Goal: Transaction & Acquisition: Purchase product/service

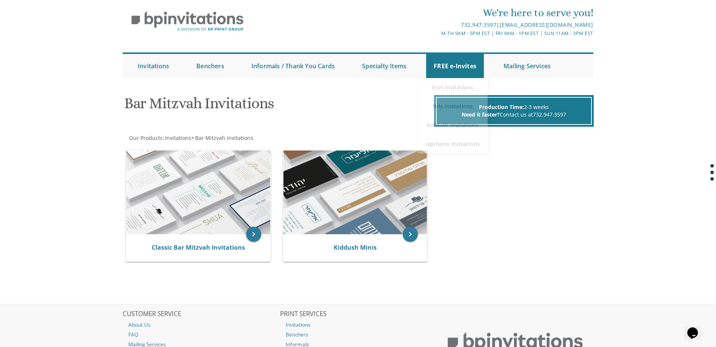
scroll to position [38, 0]
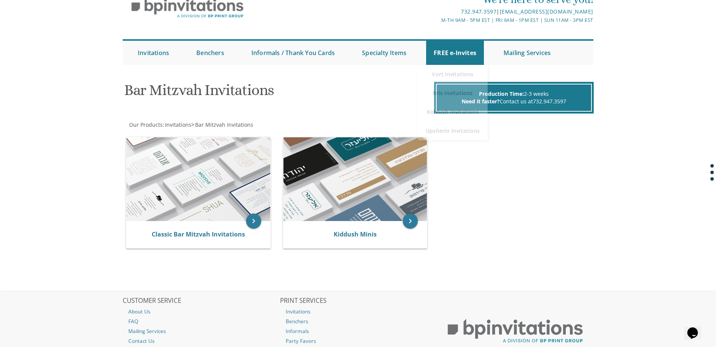
click at [537, 174] on div "keyboard_arrow_right Classic Bar Mitzvah Invitations keyboard_arrow_right Kiddu…" at bounding box center [358, 194] width 471 height 127
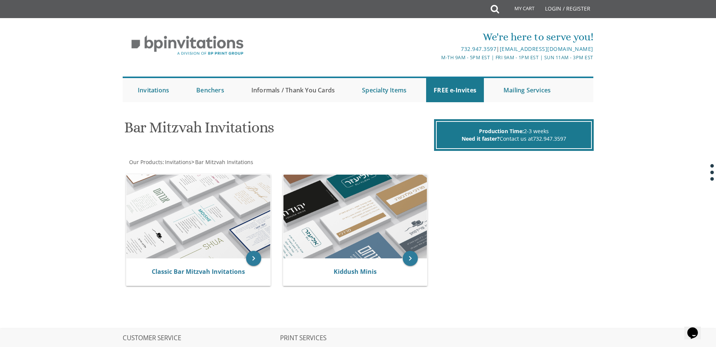
scroll to position [0, 0]
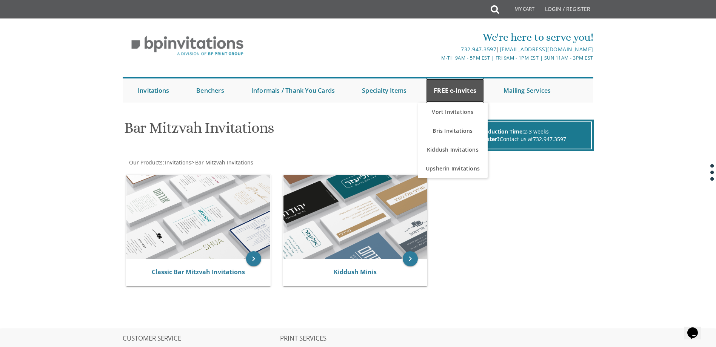
click at [437, 90] on link "FREE e-Invites" at bounding box center [455, 91] width 58 height 24
click at [451, 111] on link "Vort Invitations" at bounding box center [453, 112] width 70 height 19
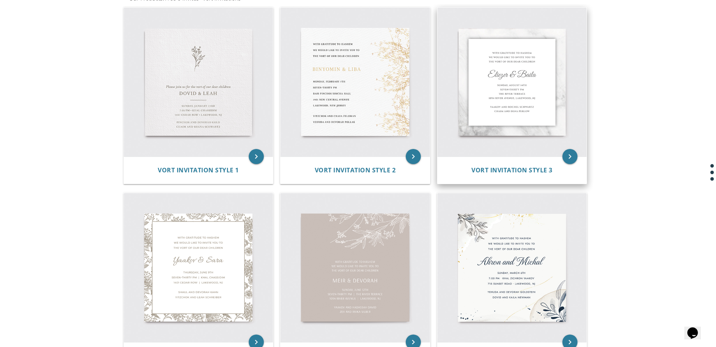
scroll to position [151, 0]
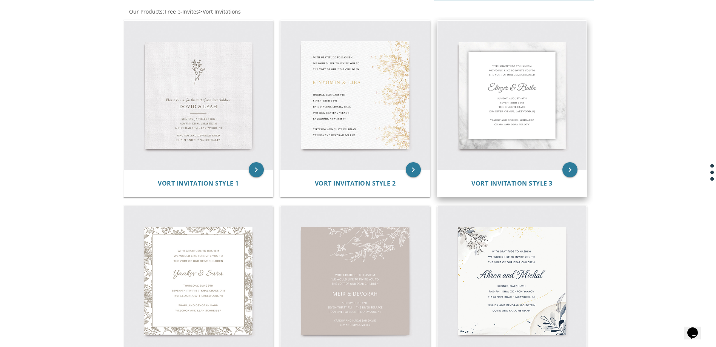
click at [482, 94] on img at bounding box center [512, 95] width 149 height 149
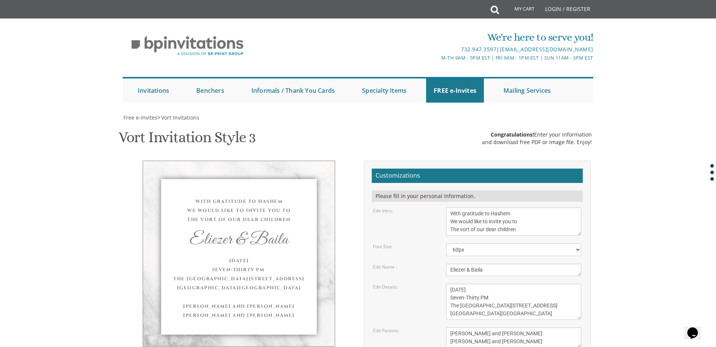
scroll to position [151, 0]
click at [472, 243] on select "40px 50px 60px 70px 80px" at bounding box center [513, 249] width 135 height 13
click at [446, 243] on select "40px 50px 60px 70px 80px" at bounding box center [513, 249] width 135 height 13
click at [469, 243] on select "40px 50px 60px 70px 80px" at bounding box center [513, 249] width 135 height 13
click at [446, 243] on select "40px 50px 60px 70px 80px" at bounding box center [513, 249] width 135 height 13
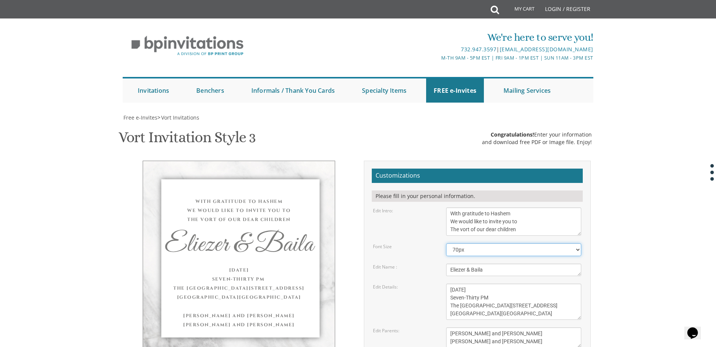
click at [471, 243] on select "40px 50px 60px 70px 80px" at bounding box center [513, 249] width 135 height 13
click at [446, 243] on select "40px 50px 60px 70px 80px" at bounding box center [513, 249] width 135 height 13
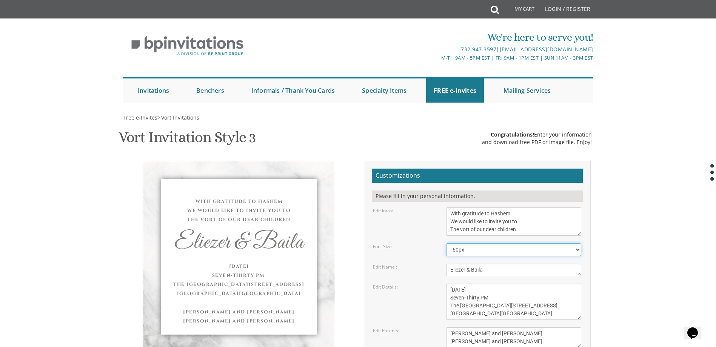
click at [475, 243] on select "40px 50px 60px 70px 80px" at bounding box center [513, 249] width 135 height 13
click at [446, 243] on select "40px 50px 60px 70px 80px" at bounding box center [513, 249] width 135 height 13
click at [475, 243] on select "40px 50px 60px 70px 80px" at bounding box center [513, 249] width 135 height 13
click at [446, 243] on select "40px 50px 60px 70px 80px" at bounding box center [513, 249] width 135 height 13
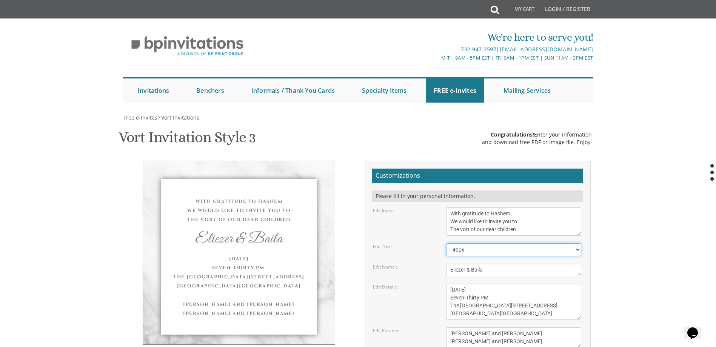
click at [477, 243] on select "40px 50px 60px 70px 80px" at bounding box center [513, 249] width 135 height 13
click at [446, 243] on select "40px 50px 60px 70px 80px" at bounding box center [513, 249] width 135 height 13
click at [470, 243] on select "40px 50px 60px 70px 80px" at bounding box center [513, 249] width 135 height 13
select select "40px"
click at [446, 243] on select "40px 50px 60px 70px 80px" at bounding box center [513, 249] width 135 height 13
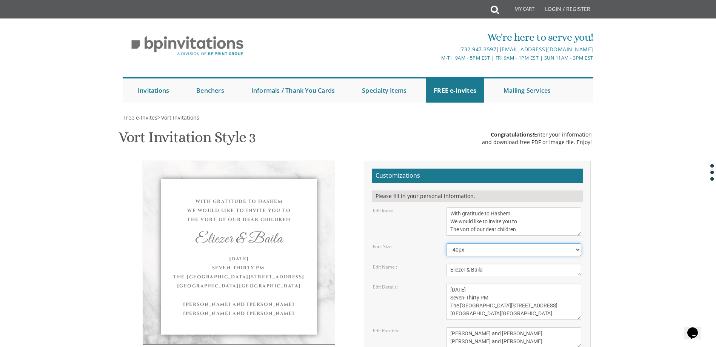
scroll to position [189, 0]
drag, startPoint x: 490, startPoint y: 79, endPoint x: 426, endPoint y: 77, distance: 64.6
click at [426, 264] on div "Edit Name : Eliezer & Baila" at bounding box center [477, 270] width 220 height 12
type textarea "E"
type textarea "e"
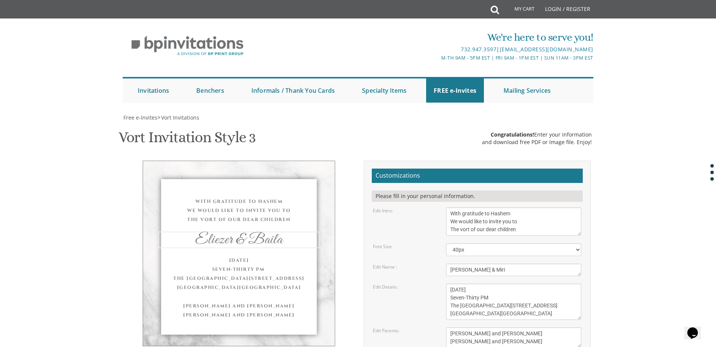
scroll to position [227, 0]
type textarea "Eli & Miri"
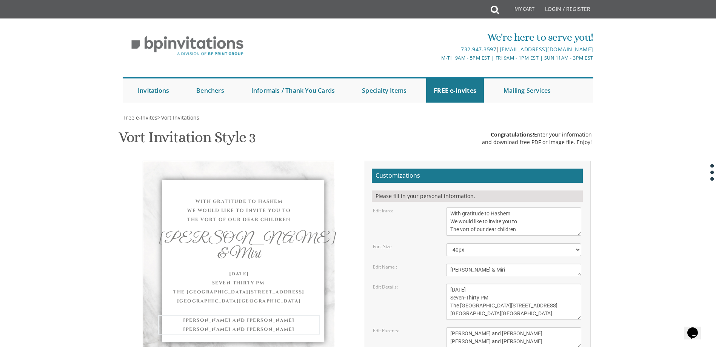
drag, startPoint x: 526, startPoint y: 116, endPoint x: 448, endPoint y: 106, distance: 78.8
click at [448, 328] on textarea "Mendy and Leah Klein Dovid and Rena Friedman" at bounding box center [513, 338] width 135 height 20
type textarea "Yitzchak & Devorah Shifrin Leah & Avraham Senders"
click at [406, 169] on form "Customizations Please fill in your personal information. Edit Intro: With grati…" at bounding box center [477, 292] width 211 height 246
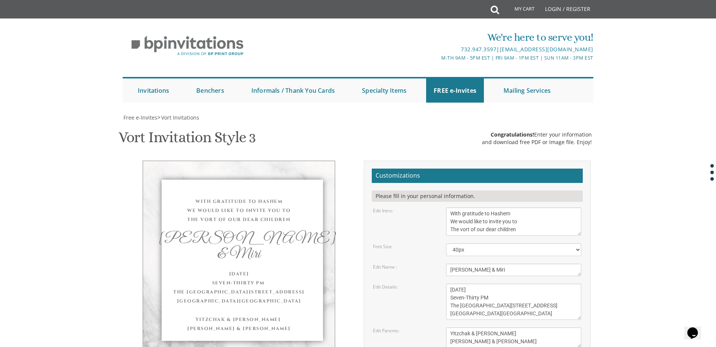
scroll to position [151, 0]
drag, startPoint x: 524, startPoint y: 189, endPoint x: 432, endPoint y: 175, distance: 93.2
click at [432, 175] on form "Customizations Please fill in your personal information. Edit Intro: With grati…" at bounding box center [477, 292] width 211 height 246
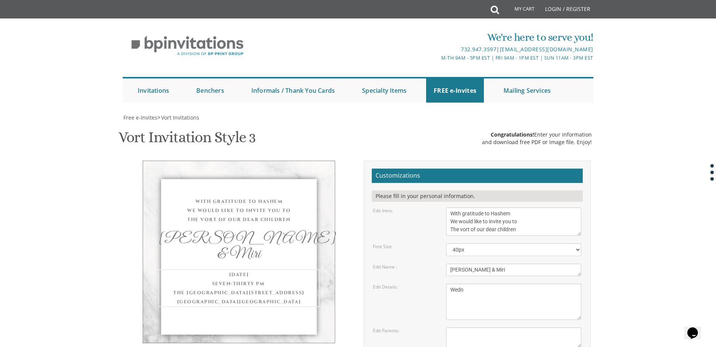
drag, startPoint x: 545, startPoint y: 168, endPoint x: 453, endPoint y: 131, distance: 99.6
click at [453, 169] on form "Customizations Please fill in your personal information. Edit Intro: With grati…" at bounding box center [477, 292] width 211 height 246
type textarea "W"
click at [441, 284] on div "Wednesday, June 8th Seven-Thirty PM The River Terrace 1094 River Avenue, Lakewo…" at bounding box center [514, 302] width 146 height 36
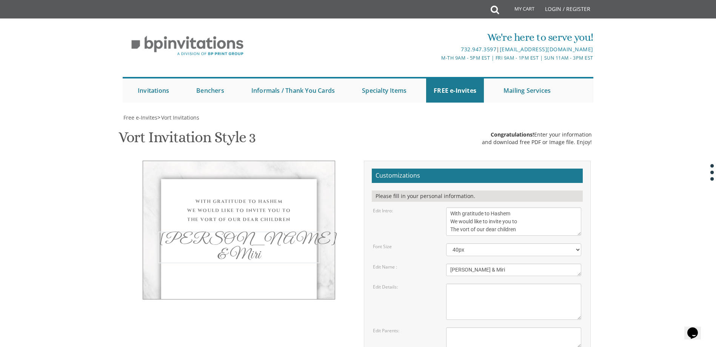
drag, startPoint x: 481, startPoint y: 123, endPoint x: 444, endPoint y: 117, distance: 36.7
click at [439, 264] on div "Edit Name : Eliezer & Baila" at bounding box center [477, 270] width 220 height 12
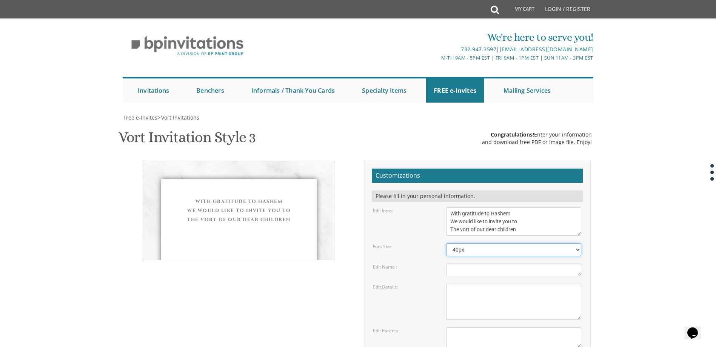
drag, startPoint x: 484, startPoint y: 102, endPoint x: 442, endPoint y: 94, distance: 42.6
click at [437, 243] on div "Font Size 40px 50px 60px 70px 80px" at bounding box center [477, 249] width 220 height 13
click at [504, 208] on textarea "With gratitude to Hashem We would like to invite you to The vort of our dear ch…" at bounding box center [513, 222] width 135 height 28
drag, startPoint x: 518, startPoint y: 81, endPoint x: 437, endPoint y: 49, distance: 87.5
click at [440, 169] on form "Customizations Please fill in your personal information. Edit Intro: With grati…" at bounding box center [477, 292] width 211 height 246
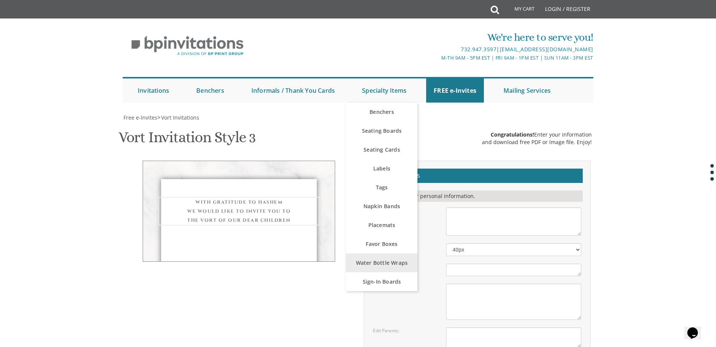
scroll to position [38, 0]
click at [401, 254] on link "Water Bottle Wraps" at bounding box center [382, 263] width 72 height 19
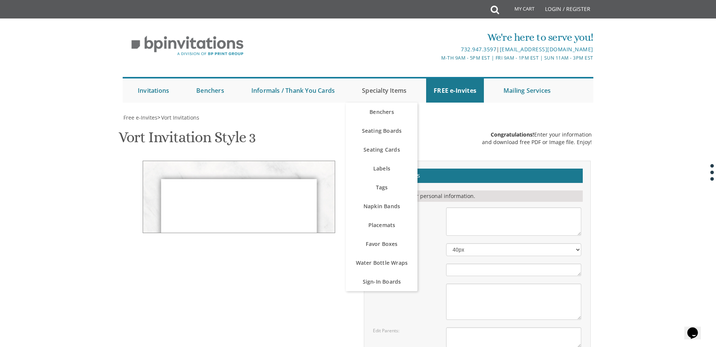
scroll to position [0, 0]
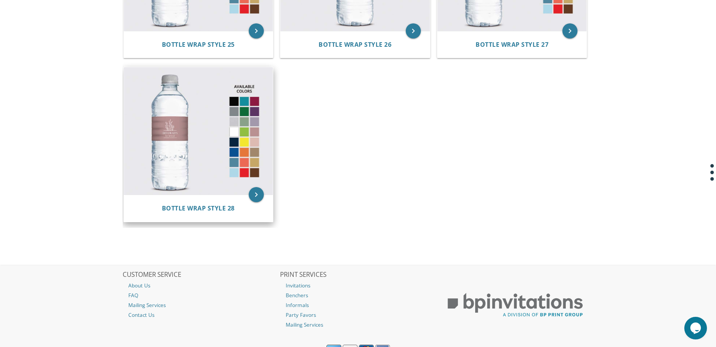
scroll to position [1586, 0]
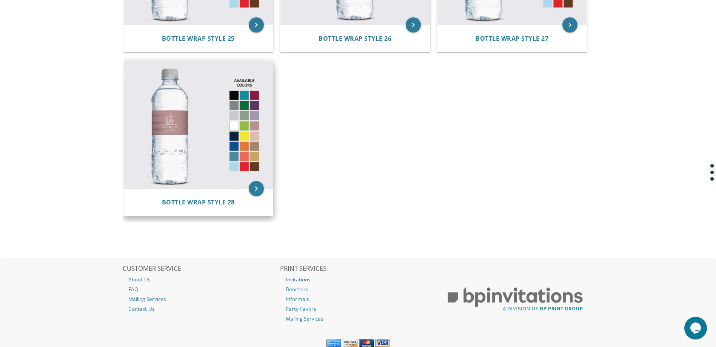
click at [214, 134] on img at bounding box center [198, 125] width 149 height 128
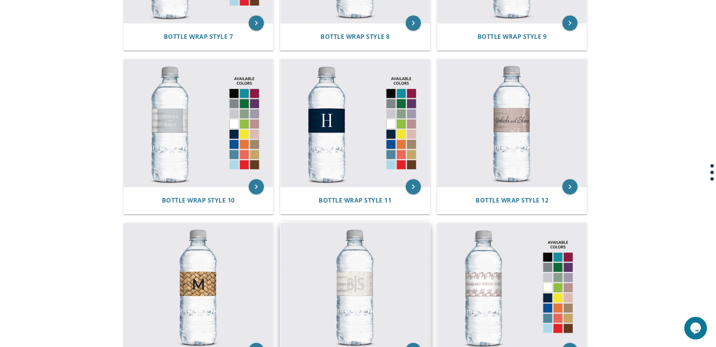
scroll to position [462, 0]
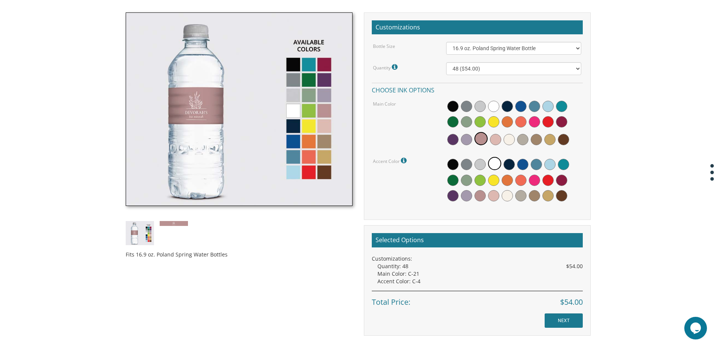
scroll to position [227, 0]
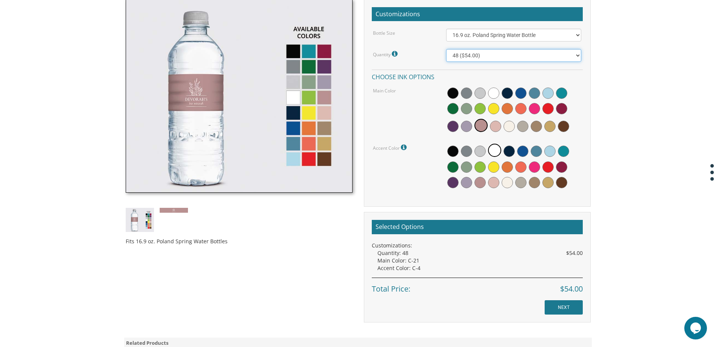
click at [467, 54] on select "48 ($54.00) 96 ($72.00) 144 ($99.00) 192 ($126.00)" at bounding box center [513, 55] width 135 height 13
click at [471, 53] on select "48 ($54.00) 96 ($72.00) 144 ($99.00) 192 ($126.00)" at bounding box center [513, 55] width 135 height 13
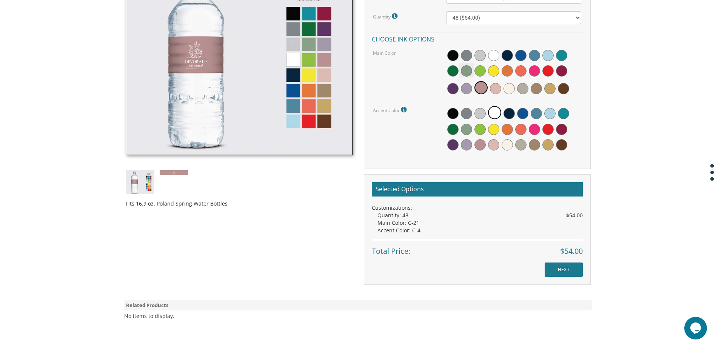
click at [480, 11] on div "Bottle Size 16.9 oz. Poland Spring Water Bottle 13.5 oz. Fred Water Bottle Quan…" at bounding box center [477, 72] width 211 height 163
click at [479, 16] on select "48 ($54.00) 96 ($72.00) 144 ($99.00) 192 ($126.00)" at bounding box center [513, 17] width 135 height 13
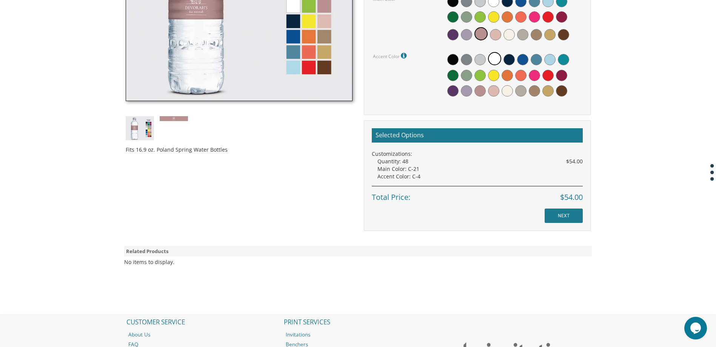
scroll to position [340, 0]
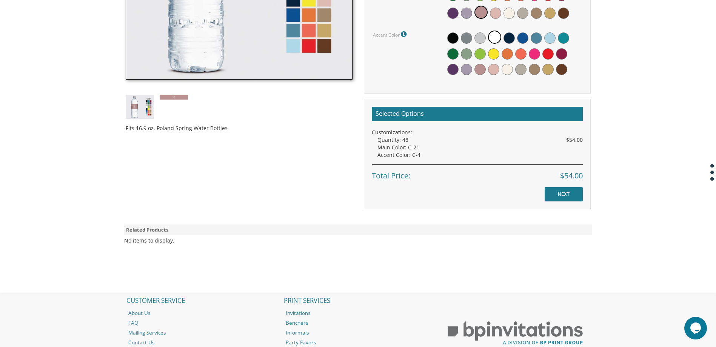
click at [419, 154] on div "Accent Color: C-4" at bounding box center [480, 155] width 205 height 8
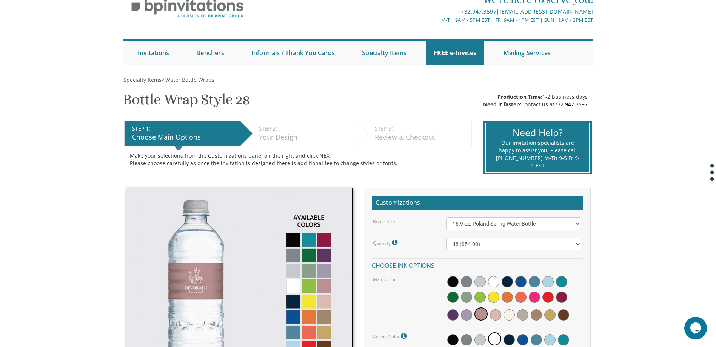
scroll to position [0, 0]
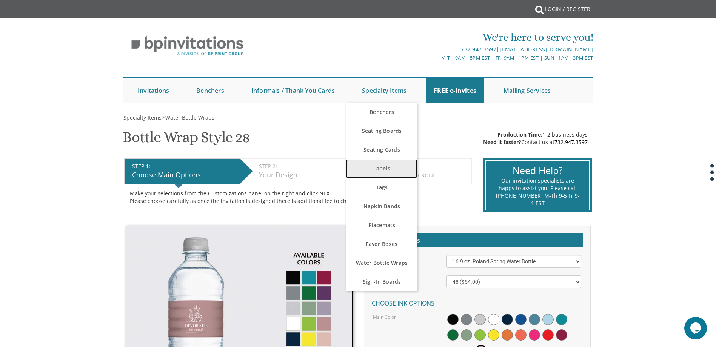
click at [398, 171] on link "Labels" at bounding box center [382, 168] width 72 height 19
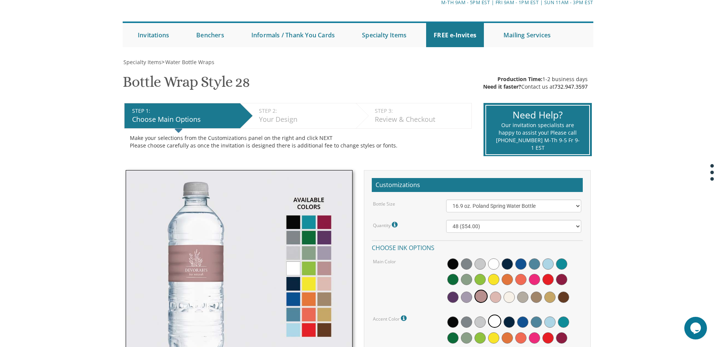
scroll to position [38, 0]
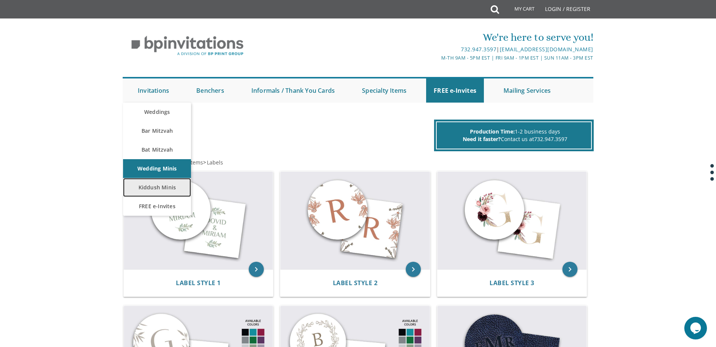
click at [168, 188] on link "Kiddush Minis" at bounding box center [157, 187] width 68 height 19
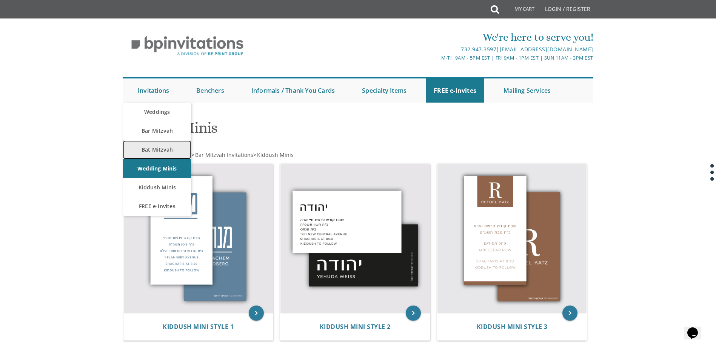
click at [153, 150] on link "Bat Mitzvah" at bounding box center [157, 149] width 68 height 19
click at [170, 130] on link "Bar Mitzvah" at bounding box center [157, 131] width 68 height 19
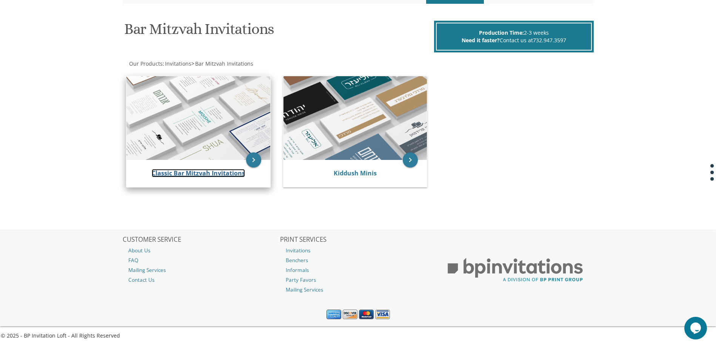
click at [219, 174] on link "Classic Bar Mitzvah Invitations" at bounding box center [198, 173] width 93 height 8
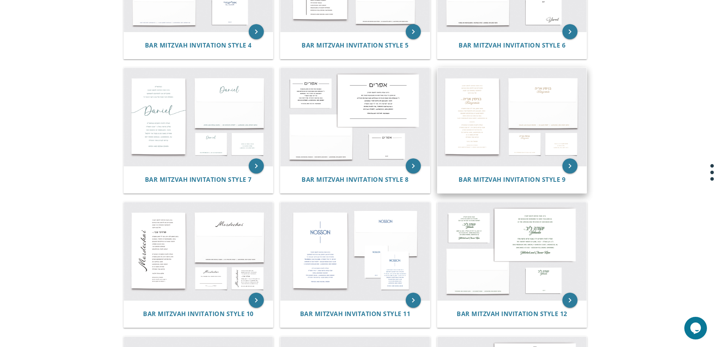
scroll to position [378, 0]
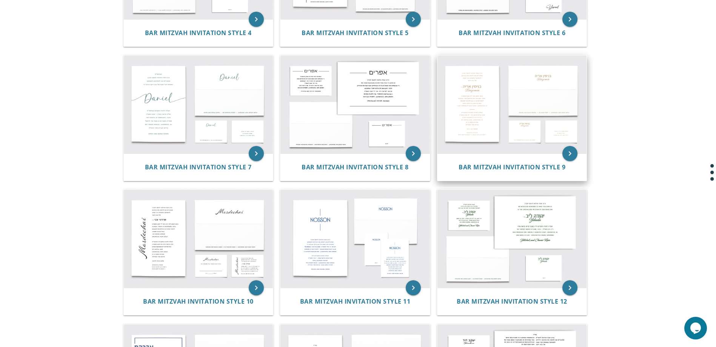
click at [503, 86] on img at bounding box center [512, 104] width 149 height 98
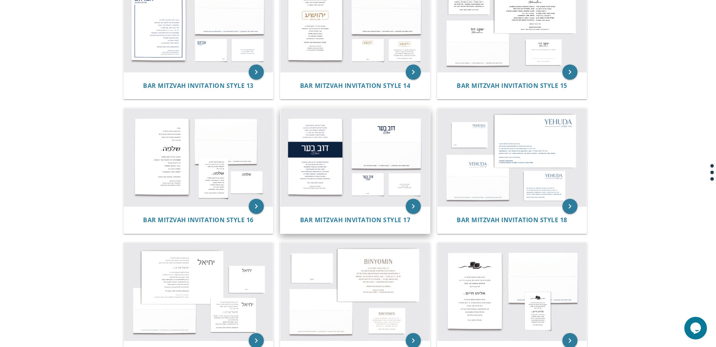
scroll to position [831, 0]
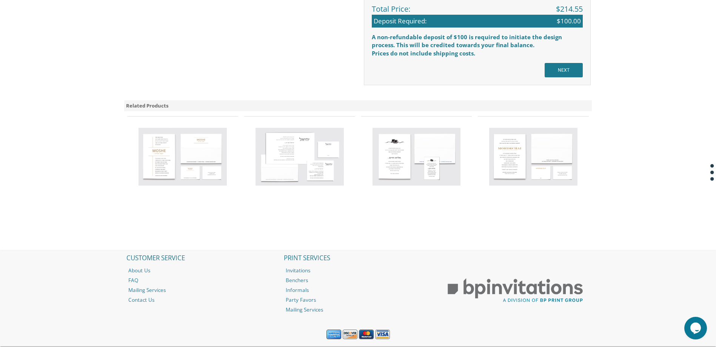
scroll to position [632, 0]
